Goal: Task Accomplishment & Management: Complete application form

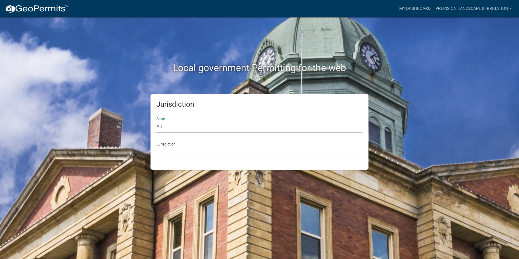
click at [187, 125] on select "All [US_STATE] [US_STATE] [US_STATE] [US_STATE] [US_STATE] [US_STATE] [US_STATE…" at bounding box center [259, 127] width 206 height 12
select select "[US_STATE]"
click at [156, 121] on select "All [US_STATE] [US_STATE] [US_STATE] [US_STATE] [US_STATE] [US_STATE] [US_STATE…" at bounding box center [259, 127] width 206 height 12
click at [187, 153] on select "[GEOGRAPHIC_DATA], [US_STATE] [GEOGRAPHIC_DATA], [US_STATE] [GEOGRAPHIC_DATA], …" at bounding box center [259, 152] width 206 height 12
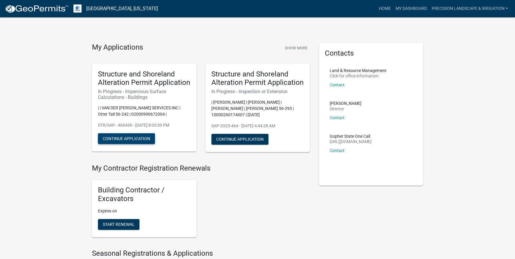
click at [132, 137] on button "Continue Application" at bounding box center [126, 138] width 57 height 11
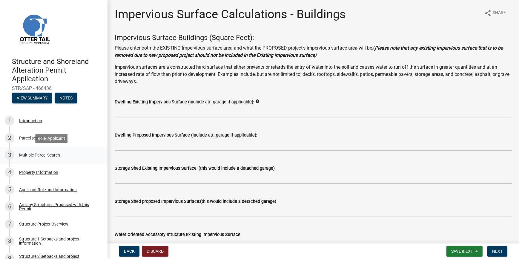
click at [36, 155] on div "Multiple Parcel Search" at bounding box center [39, 155] width 41 height 4
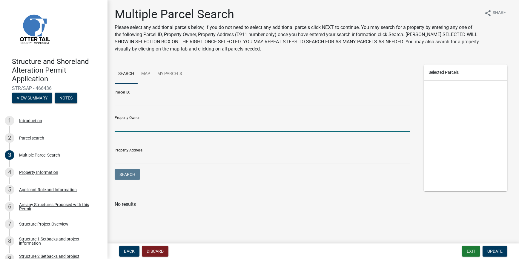
click at [131, 127] on input "Property Owner:" at bounding box center [263, 125] width 296 height 12
type input "van der"
click at [115, 169] on button "Search" at bounding box center [127, 174] width 25 height 11
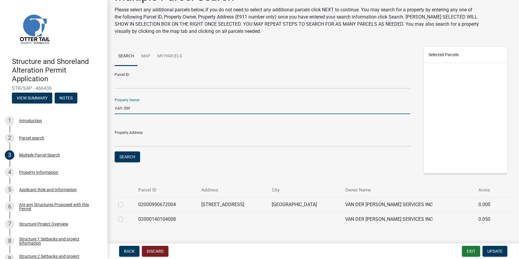
scroll to position [27, 0]
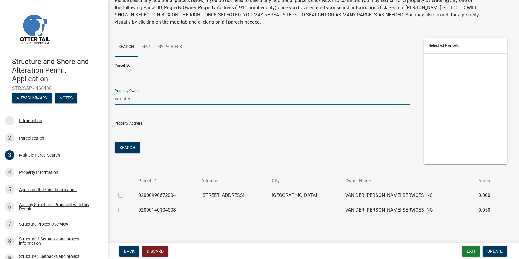
click at [125, 206] on label at bounding box center [125, 206] width 0 height 0
click at [125, 209] on input "checkbox" at bounding box center [127, 208] width 4 height 4
checkbox input "true"
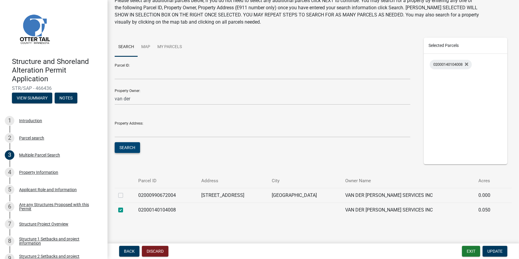
click at [131, 147] on button "Search" at bounding box center [127, 147] width 25 height 11
click at [490, 247] on button "Update" at bounding box center [494, 251] width 25 height 11
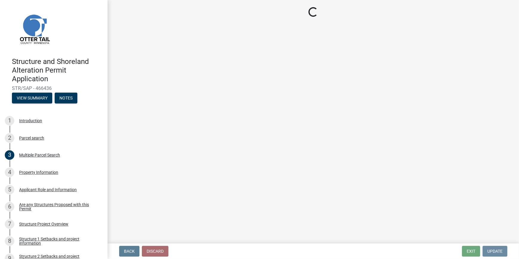
scroll to position [0, 0]
click at [46, 170] on div "Property Information" at bounding box center [38, 172] width 39 height 4
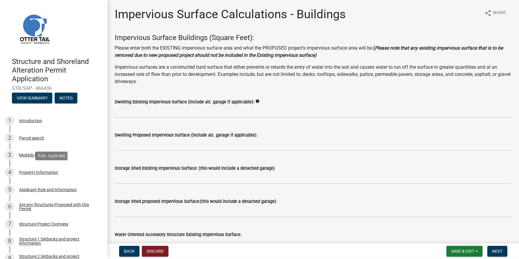
click at [46, 170] on div "Property Information" at bounding box center [38, 172] width 39 height 4
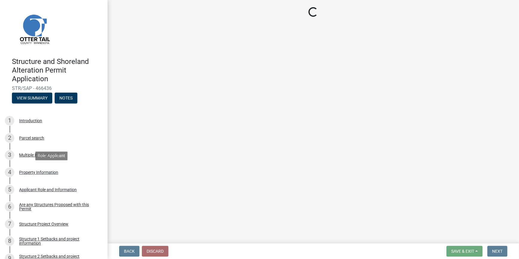
select select "ebef668c-e666-4f0f-b24a-d79aaee39ebe"
select select "9f52d7c9-96dd-4370-b810-ce091165f7c2"
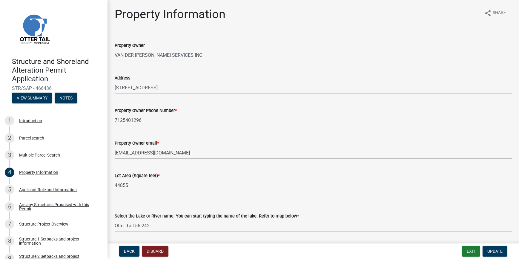
select select "ebef668c-e666-4f0f-b24a-d79aaee39ebe"
select select "9f52d7c9-96dd-4370-b810-ce091165f7c2"
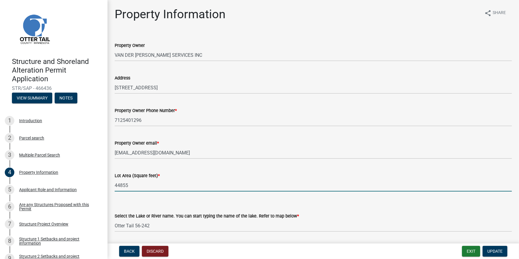
drag, startPoint x: 128, startPoint y: 183, endPoint x: 111, endPoint y: 184, distance: 17.0
click at [113, 184] on div "Lot Area (Square feet) * 44855" at bounding box center [313, 178] width 406 height 28
click at [182, 182] on input "46926" at bounding box center [313, 185] width 397 height 12
type input "46926"
click at [501, 252] on span "Update" at bounding box center [494, 251] width 15 height 5
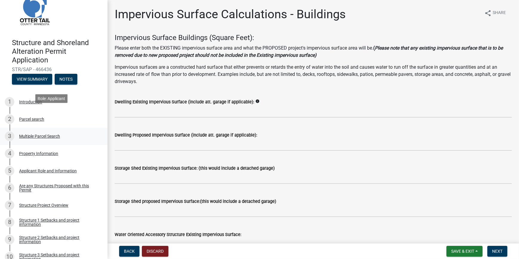
scroll to position [54, 0]
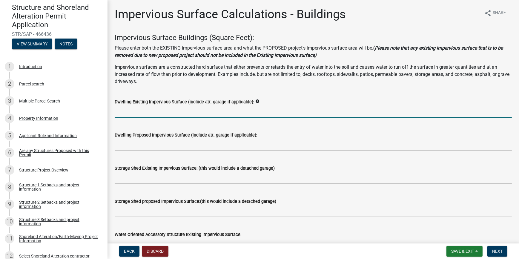
click at [121, 108] on input "text" at bounding box center [313, 111] width 397 height 12
type input "3182"
click at [204, 156] on div "Storage Shed Existing Impervious Surface: (this would include a detached garage)" at bounding box center [313, 170] width 397 height 28
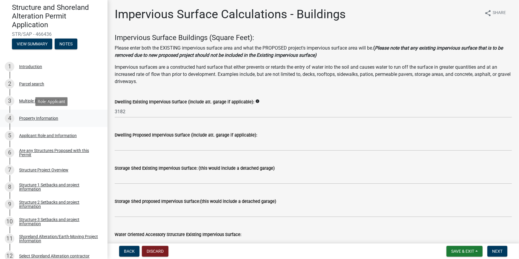
click at [39, 117] on div "Property Information" at bounding box center [38, 118] width 39 height 4
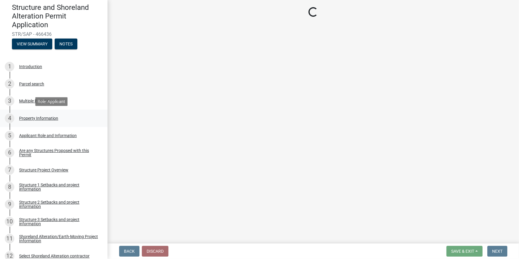
select select "ebef668c-e666-4f0f-b24a-d79aaee39ebe"
select select "9f52d7c9-96dd-4370-b810-ce091165f7c2"
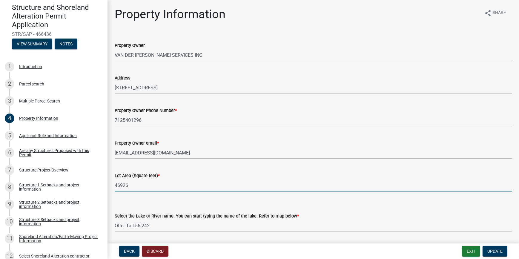
drag, startPoint x: 130, startPoint y: 183, endPoint x: 107, endPoint y: 183, distance: 22.1
type input "50441"
click at [495, 252] on span "Update" at bounding box center [494, 251] width 15 height 5
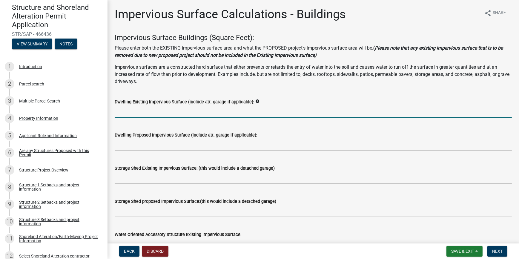
click at [124, 113] on input "text" at bounding box center [313, 111] width 397 height 12
type input "3182"
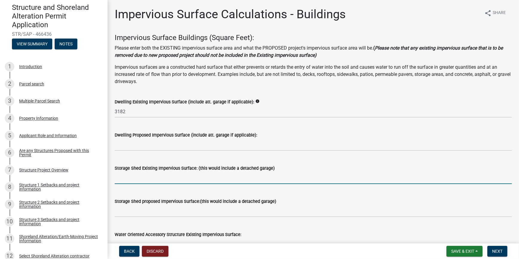
click at [125, 177] on input "text" at bounding box center [313, 178] width 397 height 12
click at [127, 177] on input "text" at bounding box center [313, 178] width 397 height 12
drag, startPoint x: 127, startPoint y: 176, endPoint x: 107, endPoint y: 179, distance: 20.8
click at [107, 179] on div "Structure and Shoreland Alteration Permit Application STR/SAP - 466436 View Sum…" at bounding box center [259, 129] width 519 height 259
type input "1976"
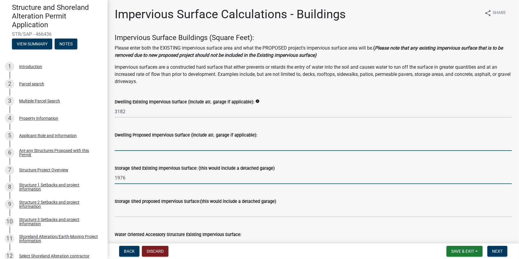
click at [156, 147] on input "text" at bounding box center [313, 145] width 397 height 12
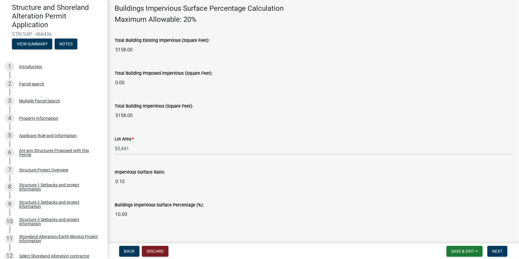
scroll to position [424, 0]
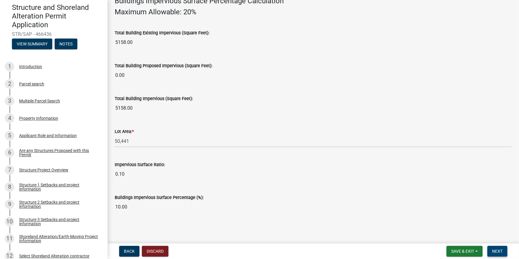
click at [496, 253] on span "Next" at bounding box center [497, 251] width 10 height 5
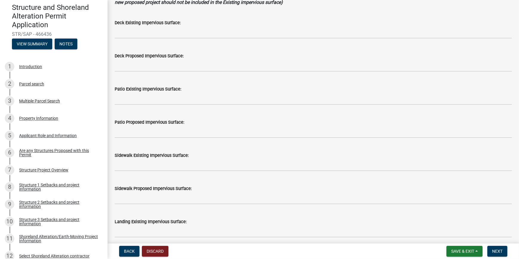
scroll to position [81, 0]
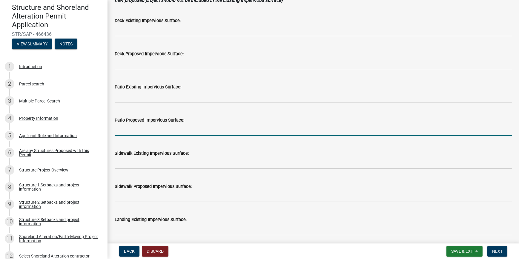
click at [121, 129] on input "text" at bounding box center [313, 130] width 397 height 12
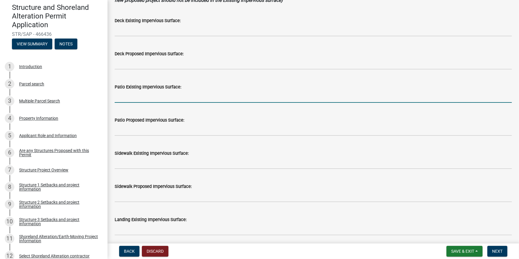
click at [124, 96] on input "text" at bounding box center [313, 96] width 397 height 12
type input "450"
click at [187, 107] on wm-data-entity-input "Patio Existing Impervious Surface: 450" at bounding box center [313, 91] width 397 height 33
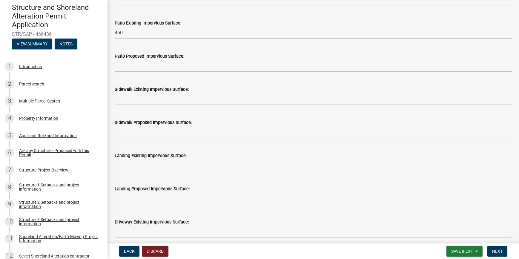
scroll to position [136, 0]
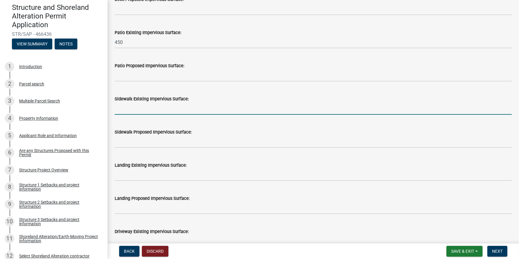
click at [121, 108] on input "text" at bounding box center [313, 108] width 397 height 12
type input "338"
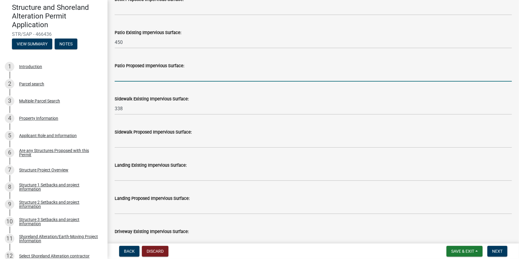
click at [124, 74] on input "text" at bounding box center [313, 75] width 397 height 12
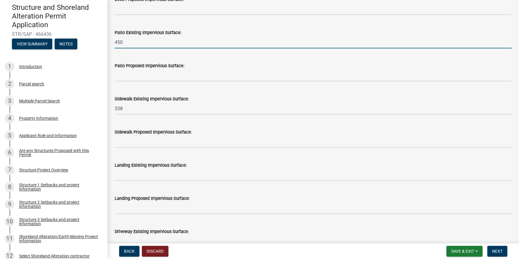
drag, startPoint x: 128, startPoint y: 41, endPoint x: 107, endPoint y: 42, distance: 20.9
click at [107, 42] on div "Structure and Shoreland Alteration Permit Application STR/SAP - 466436 View Sum…" at bounding box center [259, 129] width 519 height 259
type input "250"
click at [223, 85] on wm-data-entity-input "Patio Proposed Impervious Surface:" at bounding box center [313, 70] width 397 height 33
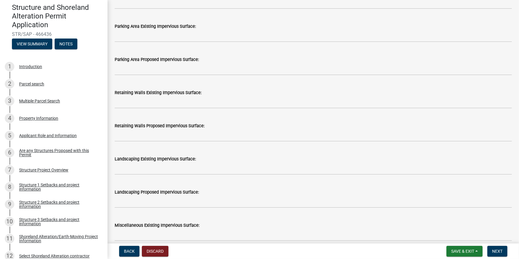
scroll to position [434, 0]
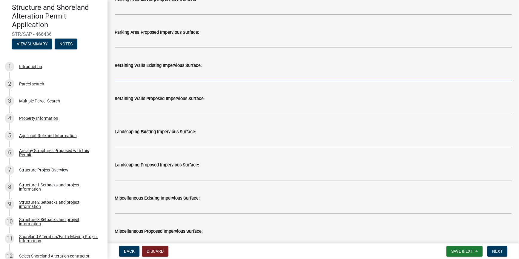
click at [119, 76] on input "text" at bounding box center [313, 75] width 397 height 12
type input "130"
click at [254, 132] on div "Landscaping Existing Impervious Surface:" at bounding box center [313, 131] width 397 height 7
drag, startPoint x: 127, startPoint y: 74, endPoint x: 111, endPoint y: 74, distance: 16.1
click at [111, 74] on div "Retaining Walls Existing Impervious Surface: 130" at bounding box center [313, 67] width 406 height 28
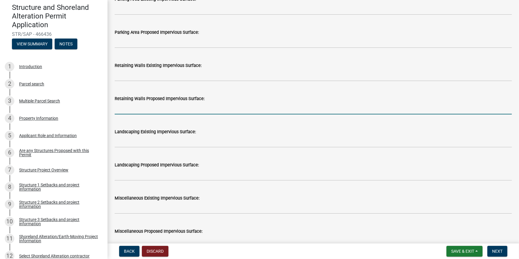
click at [127, 109] on input "text" at bounding box center [313, 108] width 397 height 12
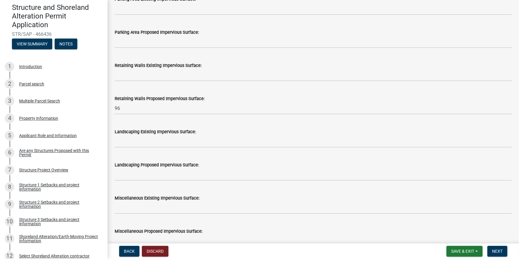
click at [164, 132] on label "Landscaping Existing Impervious Surface:" at bounding box center [155, 132] width 81 height 4
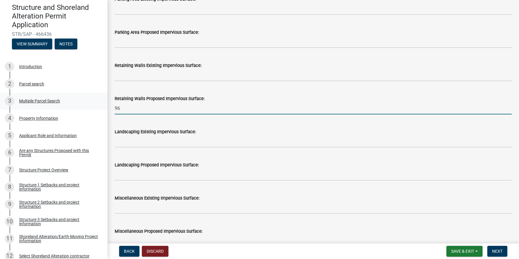
drag, startPoint x: 125, startPoint y: 107, endPoint x: 98, endPoint y: 105, distance: 27.2
click at [98, 105] on div "Structure and Shoreland Alteration Permit Application STR/SAP - 466436 View Sum…" at bounding box center [259, 129] width 519 height 259
type input "100"
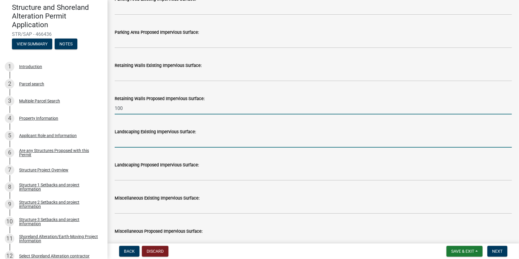
click at [207, 139] on input "text" at bounding box center [313, 141] width 397 height 12
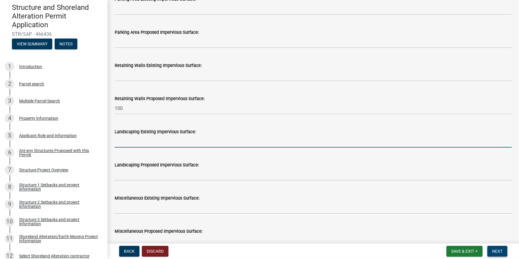
click at [489, 250] on button "Next" at bounding box center [497, 251] width 20 height 11
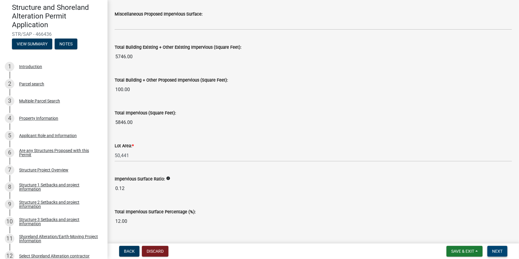
scroll to position [665, 0]
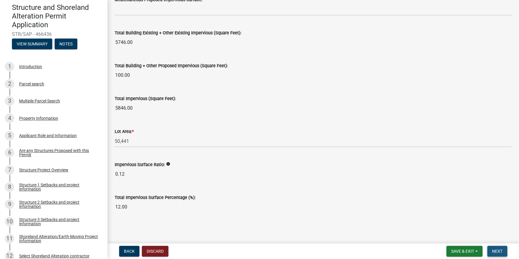
click at [499, 252] on span "Next" at bounding box center [497, 251] width 10 height 5
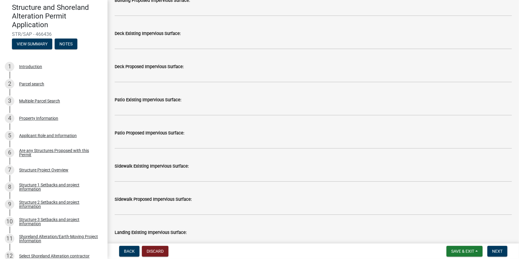
scroll to position [217, 0]
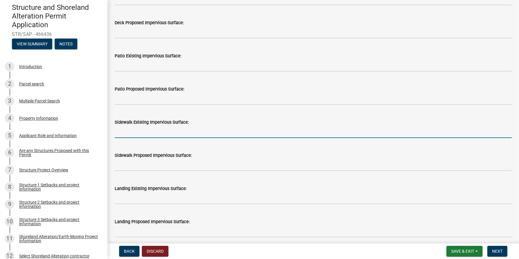
click at [125, 132] on input "text" at bounding box center [313, 132] width 397 height 12
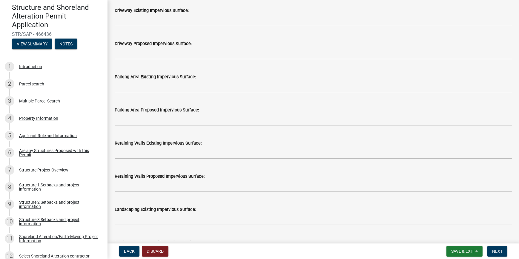
scroll to position [488, 0]
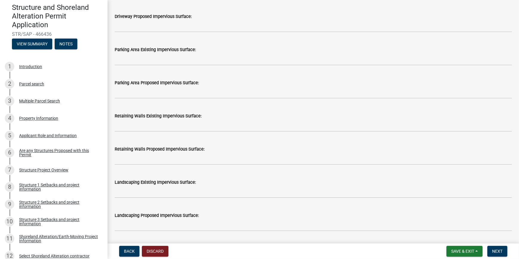
type input "70"
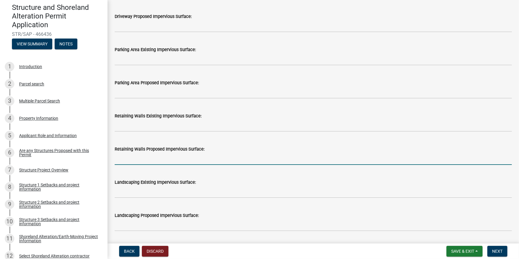
click at [126, 156] on input "text" at bounding box center [313, 159] width 397 height 12
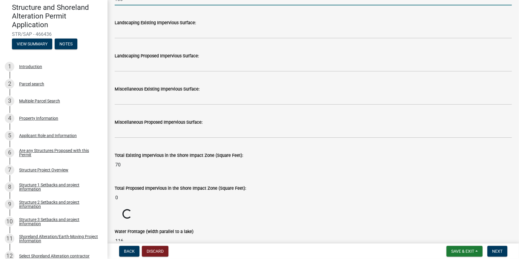
scroll to position [651, 0]
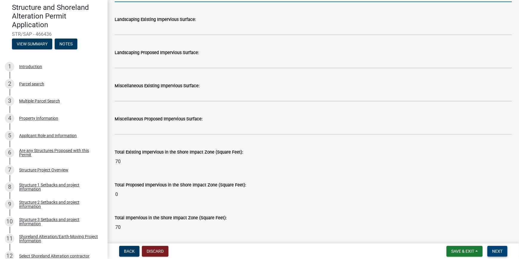
type input "100"
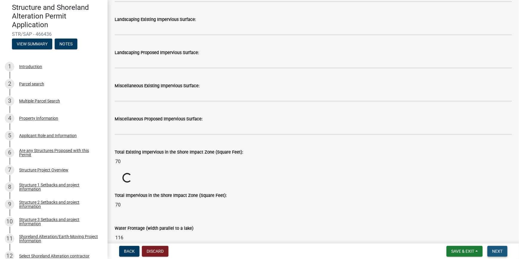
click at [499, 251] on span "Next" at bounding box center [497, 251] width 10 height 5
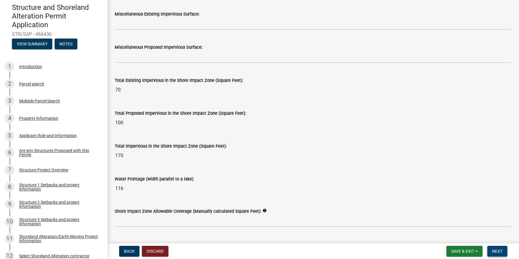
scroll to position [737, 0]
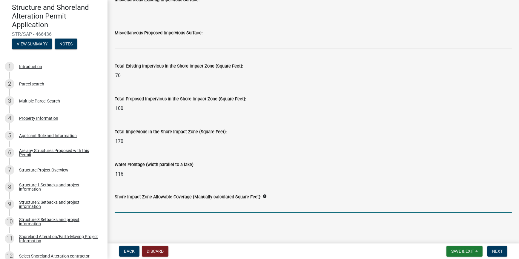
click at [124, 208] on input "text" at bounding box center [313, 206] width 397 height 12
click at [131, 209] on input "text" at bounding box center [313, 206] width 397 height 12
type input "562"
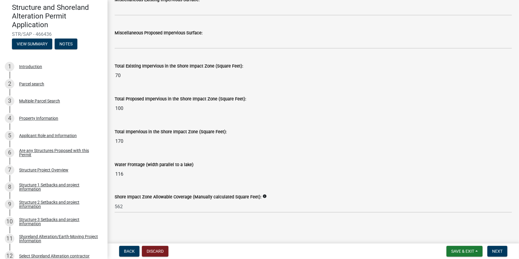
click at [167, 193] on div "Shore Impact Zone Allowable Coverage (Manually calculated Square Feet): info" at bounding box center [313, 196] width 397 height 7
click at [499, 253] on span "Next" at bounding box center [497, 251] width 10 height 5
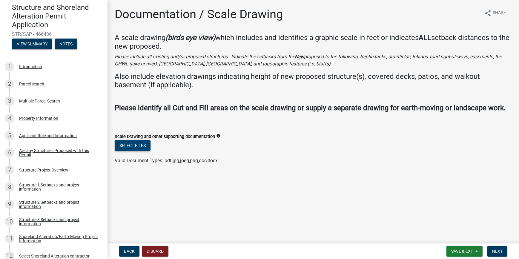
click at [138, 142] on button "Select files" at bounding box center [133, 145] width 36 height 11
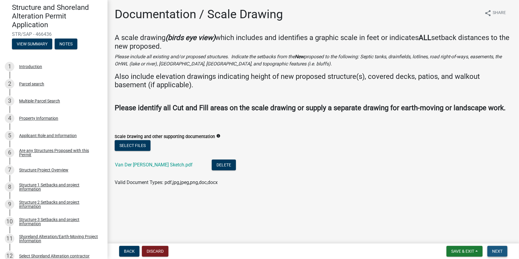
click at [498, 252] on span "Next" at bounding box center [497, 251] width 10 height 5
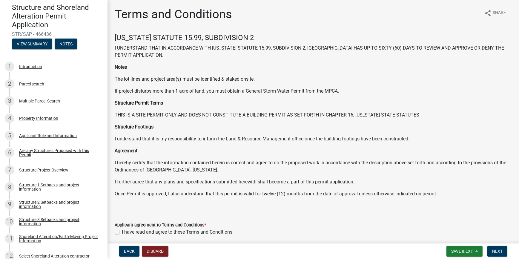
scroll to position [23, 0]
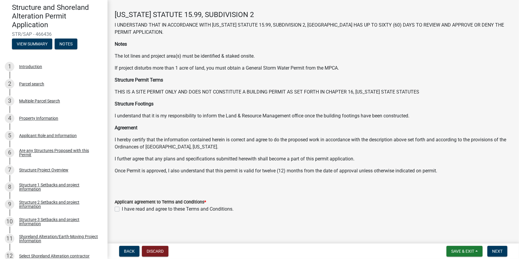
click at [122, 209] on label "I have read and agree to these Terms and Conditions." at bounding box center [178, 208] width 112 height 7
click at [122, 209] on input "I have read and agree to these Terms and Conditions." at bounding box center [124, 207] width 4 height 4
checkbox input "true"
click at [491, 250] on button "Next" at bounding box center [497, 251] width 20 height 11
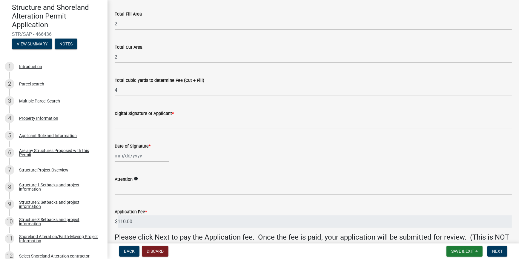
scroll to position [108, 0]
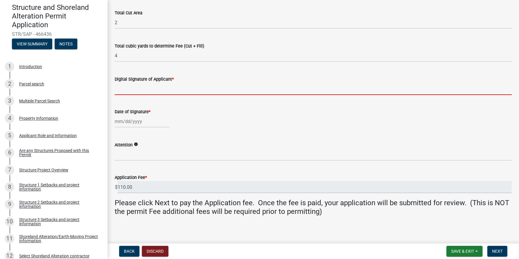
click at [136, 88] on input "Digital Signature of Applicant *" at bounding box center [313, 89] width 397 height 12
type input "[PERSON_NAME]"
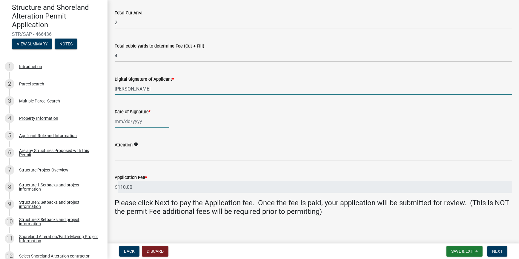
click at [127, 123] on div at bounding box center [142, 121] width 55 height 12
select select "8"
select select "2025"
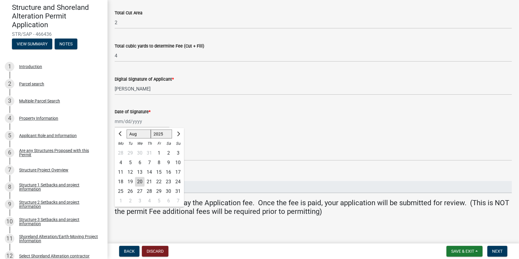
click at [139, 179] on div "20" at bounding box center [140, 182] width 10 height 10
type input "[DATE]"
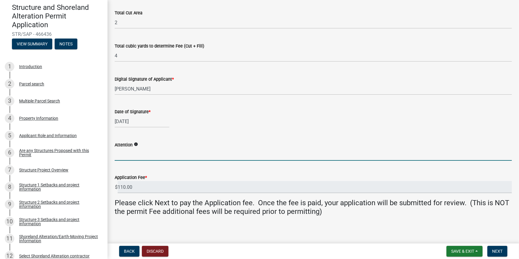
click at [138, 156] on input "Attention" at bounding box center [313, 154] width 397 height 12
type input "[PERSON_NAME]"
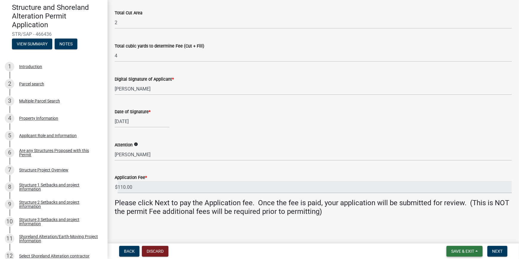
click at [469, 249] on span "Save & Exit" at bounding box center [462, 251] width 23 height 5
click at [501, 253] on span "Next" at bounding box center [497, 251] width 10 height 5
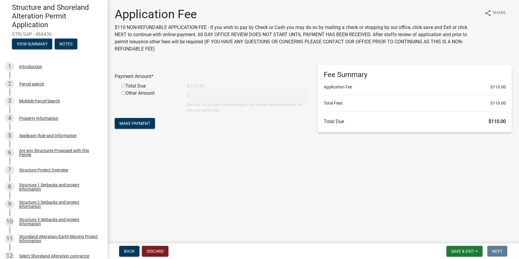
click at [124, 86] on input "radio" at bounding box center [123, 86] width 4 height 4
radio input "true"
type input "110"
click at [129, 124] on span "Make Payment" at bounding box center [134, 123] width 31 height 5
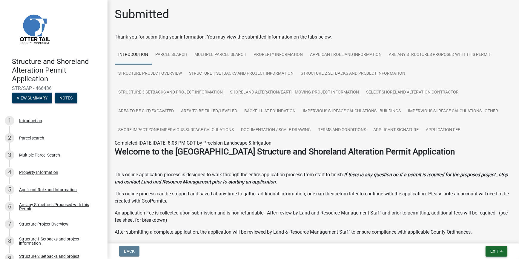
click at [490, 251] on span "Exit" at bounding box center [494, 251] width 9 height 5
click at [483, 236] on button "Save & Exit" at bounding box center [483, 235] width 48 height 14
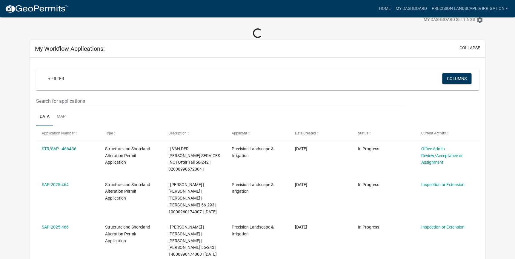
scroll to position [27, 0]
